Goal: Check status: Check status

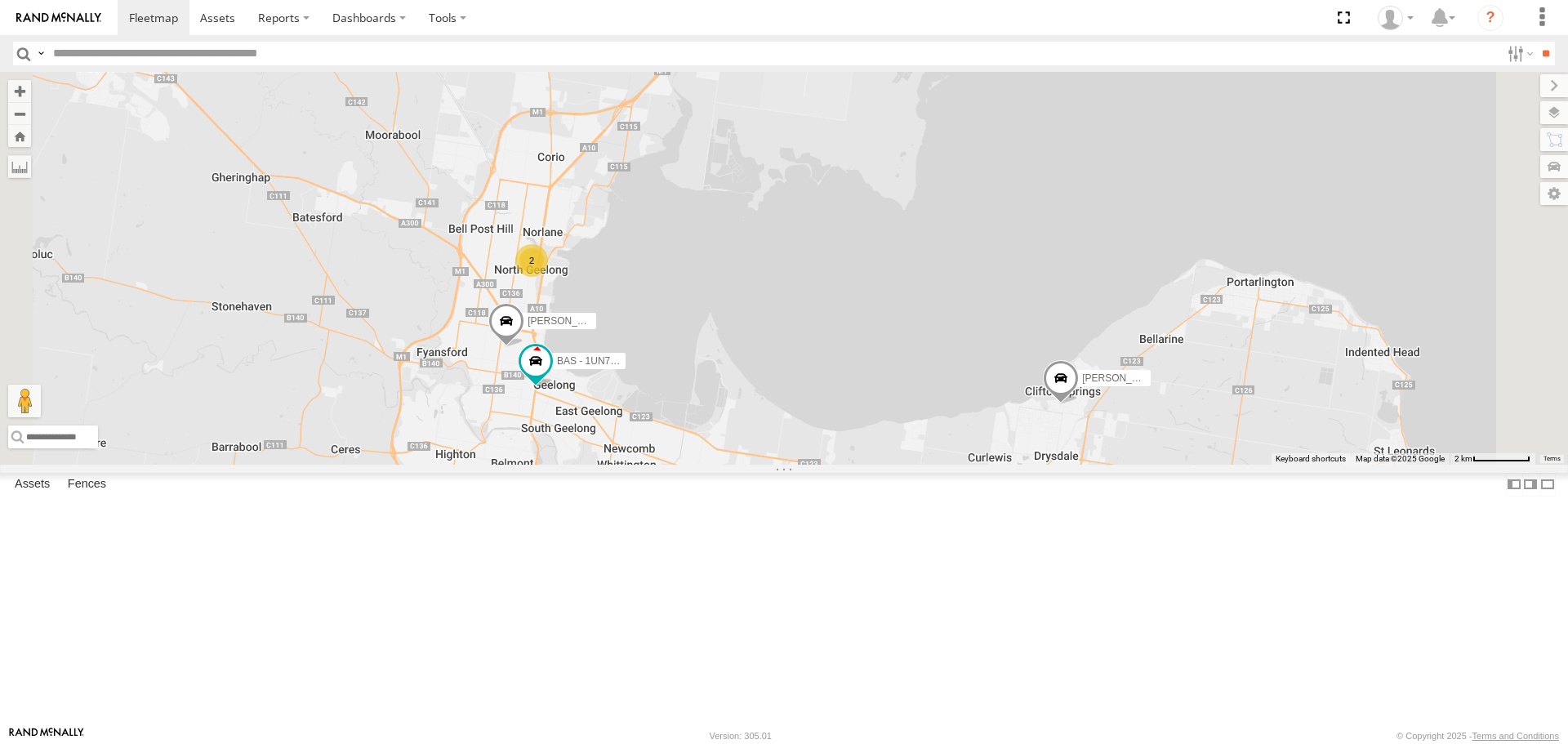
select select "**********"
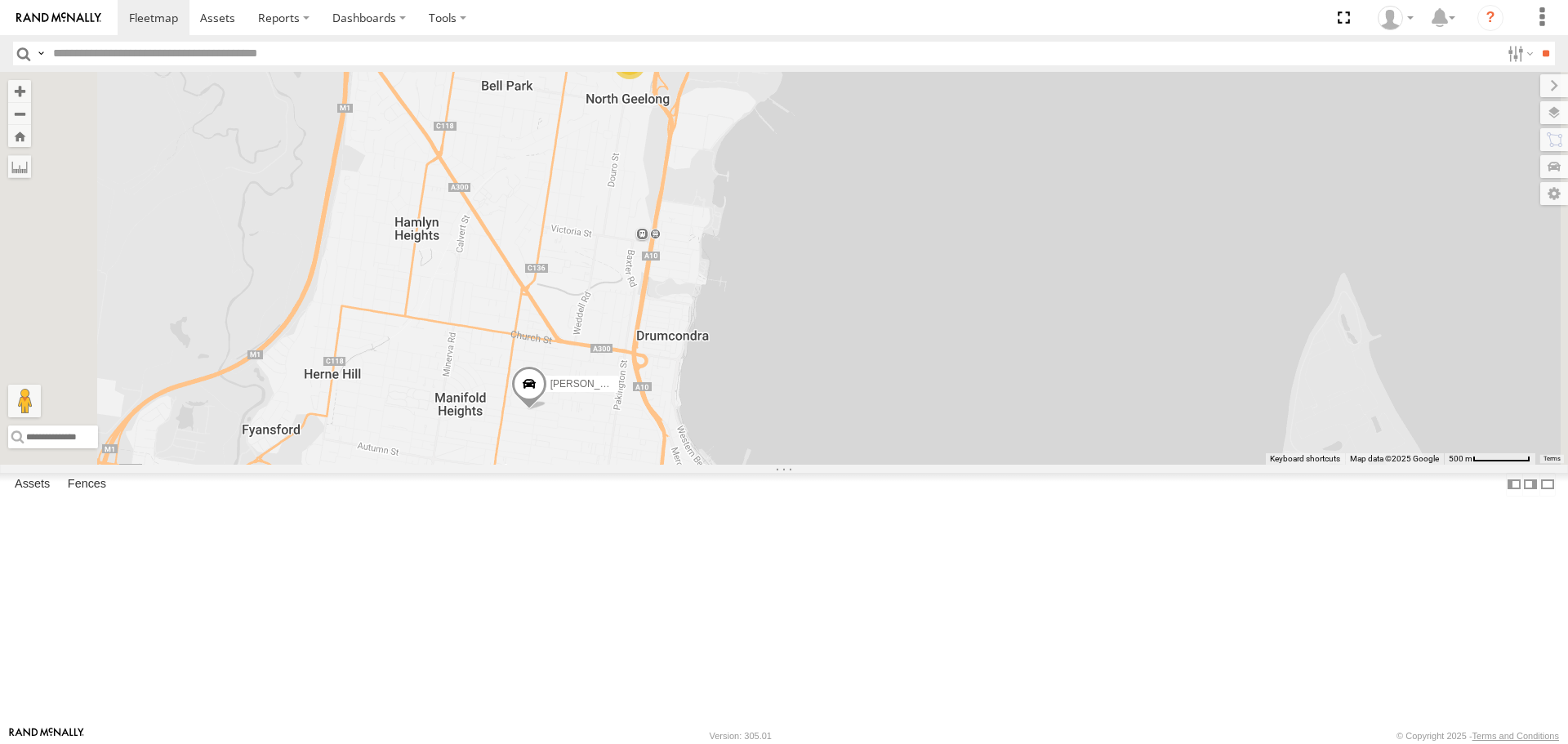
drag, startPoint x: 720, startPoint y: 393, endPoint x: 831, endPoint y: 392, distance: 111.0
click at [831, 392] on div "Robbie BAS - 1UN7FC Jamie Andrew and Di 2" at bounding box center [784, 267] width 1568 height 392
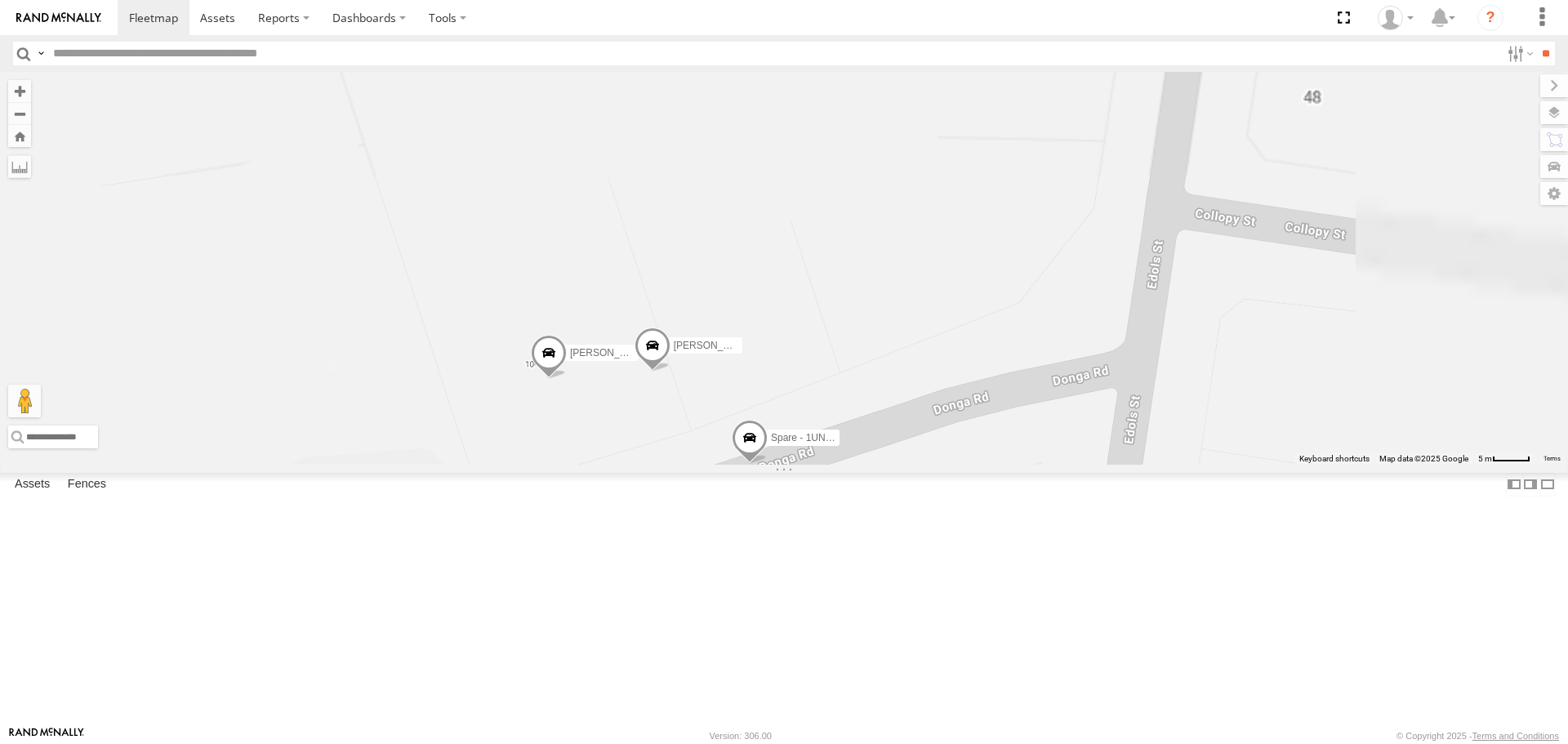
drag, startPoint x: 928, startPoint y: 249, endPoint x: 913, endPoint y: 528, distance: 279.4
click at [913, 464] on div "[PERSON_NAME] [PERSON_NAME] [PERSON_NAME] BAS - 1UN7FC Spare - 1UN7FB [PERSON_N…" at bounding box center [784, 267] width 1568 height 392
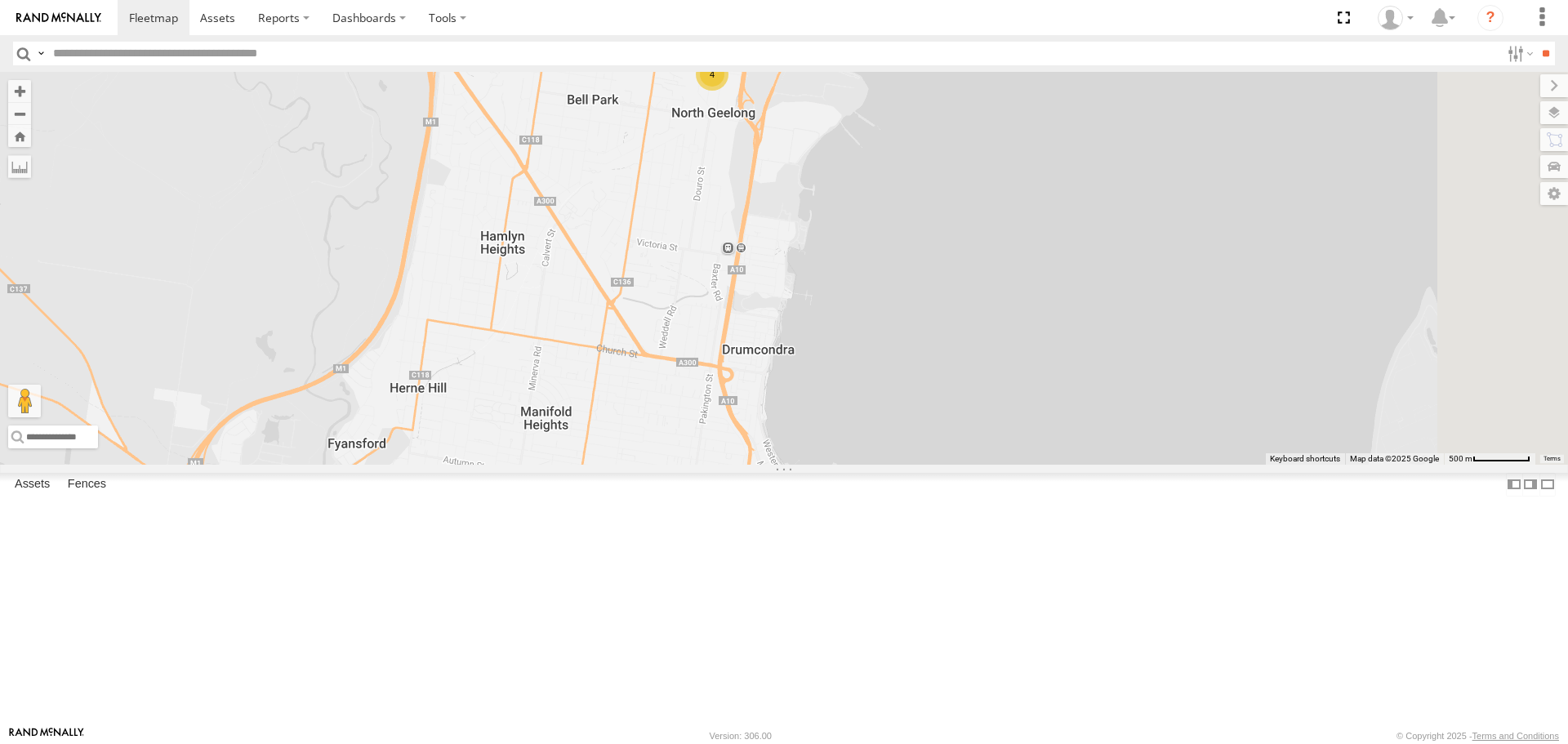
drag, startPoint x: 1225, startPoint y: 595, endPoint x: 969, endPoint y: 298, distance: 392.1
click at [970, 299] on div "4" at bounding box center [784, 267] width 1568 height 392
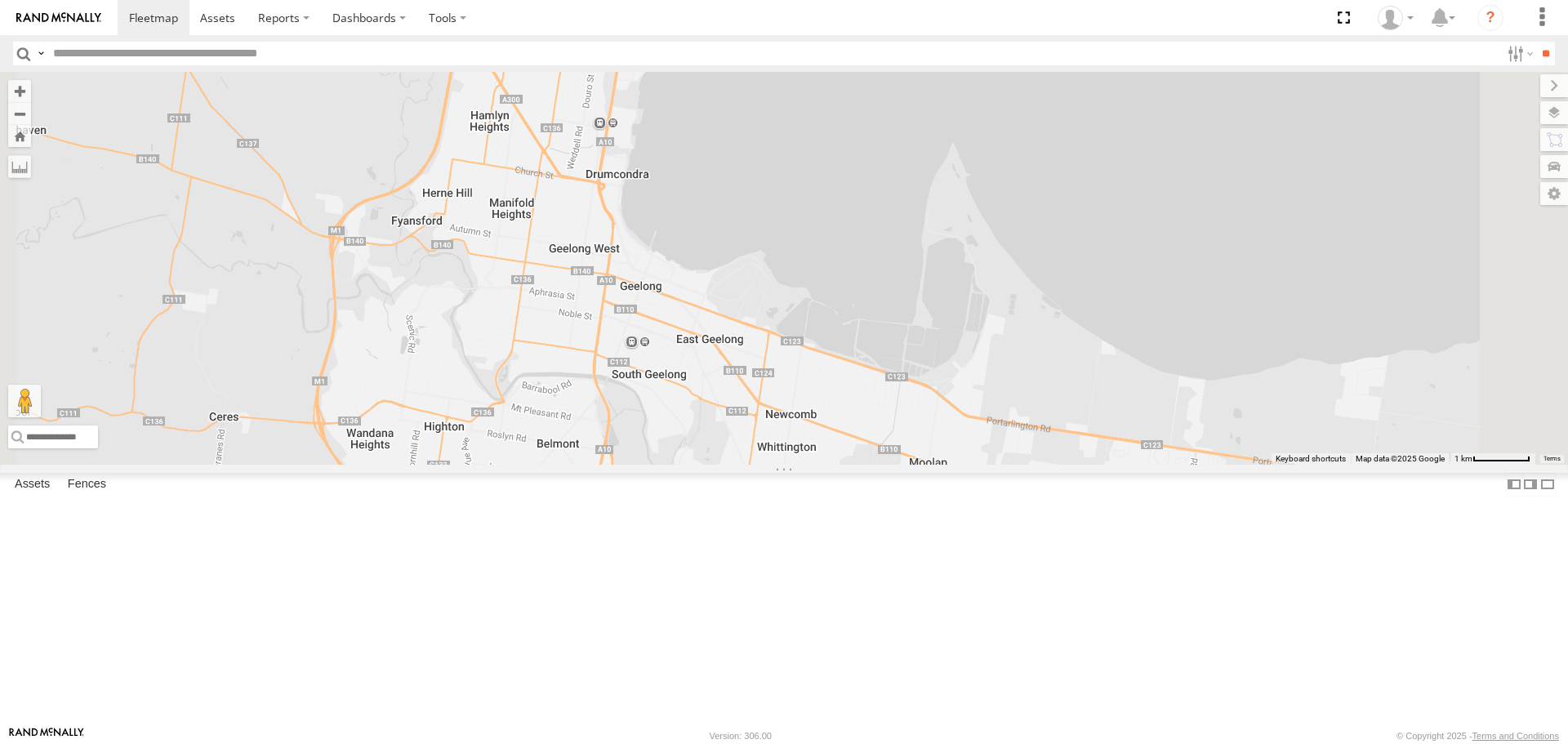
drag, startPoint x: 1080, startPoint y: 394, endPoint x: 888, endPoint y: 291, distance: 217.9
click at [888, 291] on div "4" at bounding box center [784, 267] width 1568 height 392
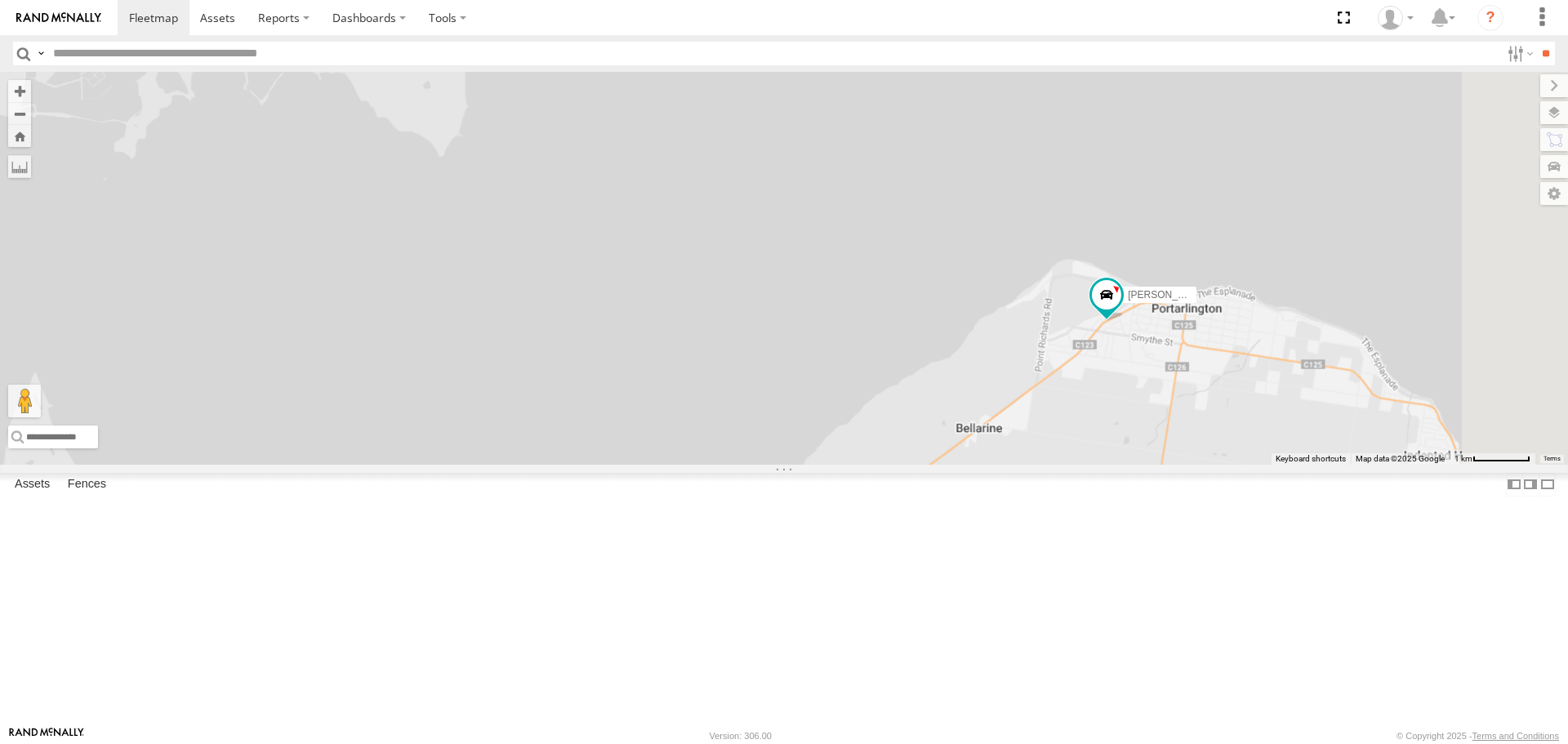
drag, startPoint x: 1335, startPoint y: 391, endPoint x: 1317, endPoint y: 469, distance: 80.0
click at [1301, 464] on div "[PERSON_NAME] [PERSON_NAME]" at bounding box center [784, 267] width 1568 height 392
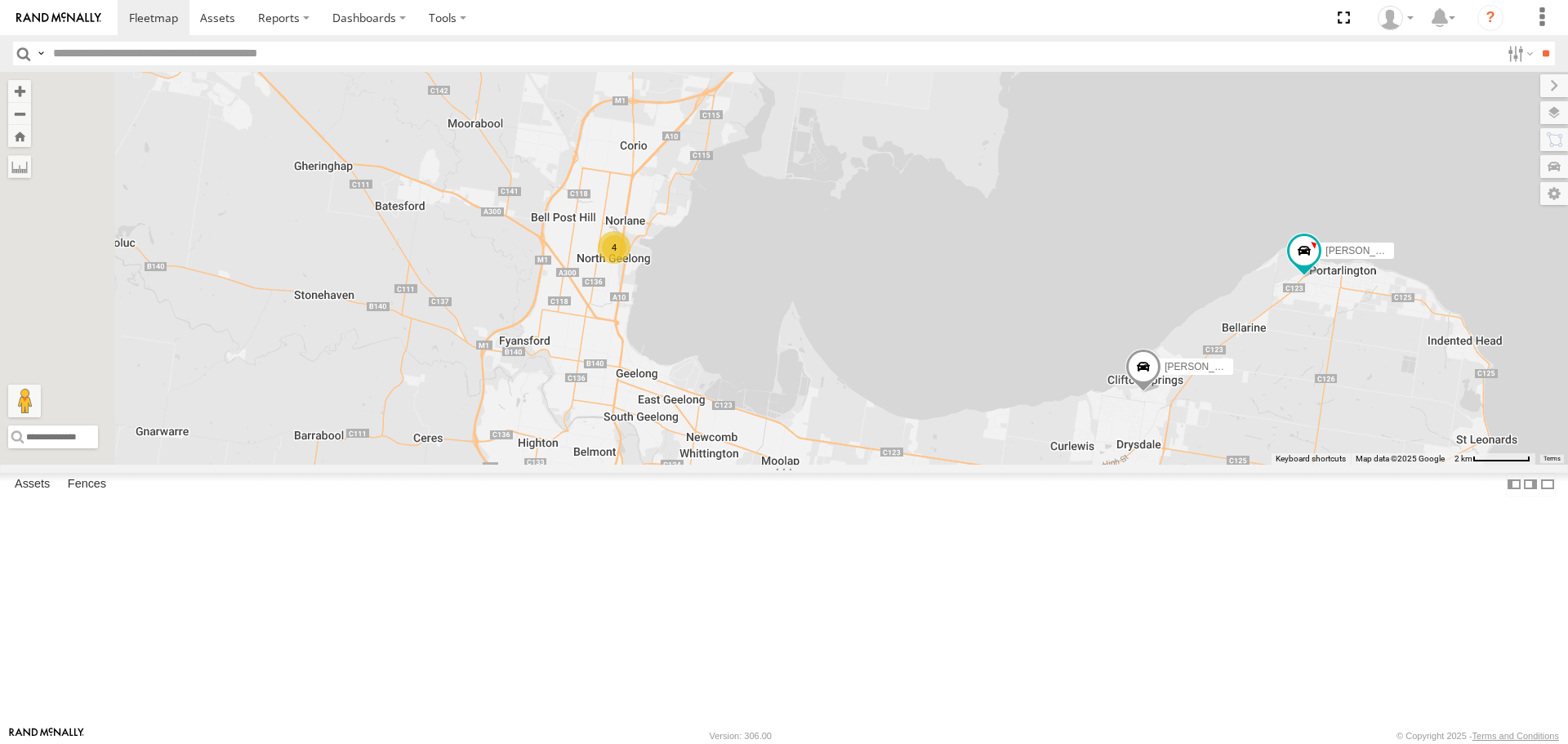
drag, startPoint x: 1136, startPoint y: 614, endPoint x: 1311, endPoint y: 563, distance: 182.3
click at [1339, 464] on div "[PERSON_NAME] [PERSON_NAME] 4" at bounding box center [784, 267] width 1568 height 392
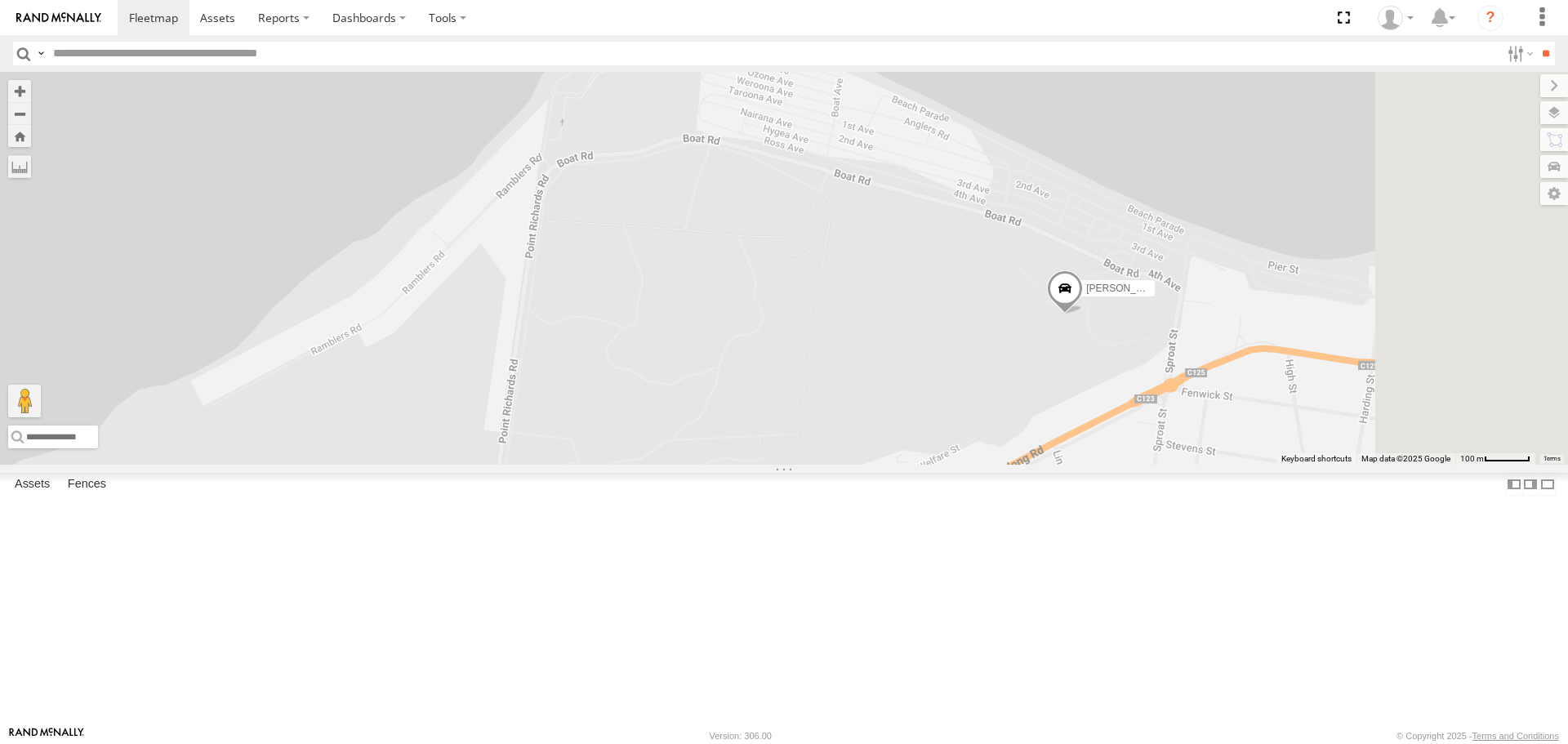
drag, startPoint x: 1405, startPoint y: 325, endPoint x: 1294, endPoint y: 476, distance: 187.4
click at [1294, 464] on div "[PERSON_NAME] [PERSON_NAME]" at bounding box center [784, 267] width 1568 height 392
